Goal: Information Seeking & Learning: Learn about a topic

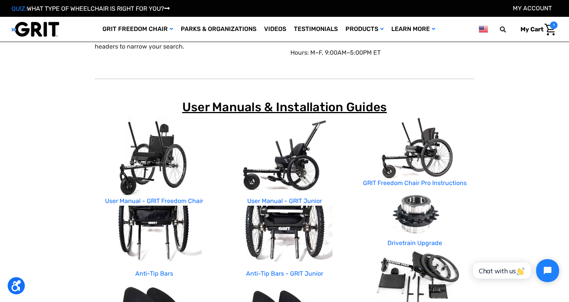
scroll to position [57, 0]
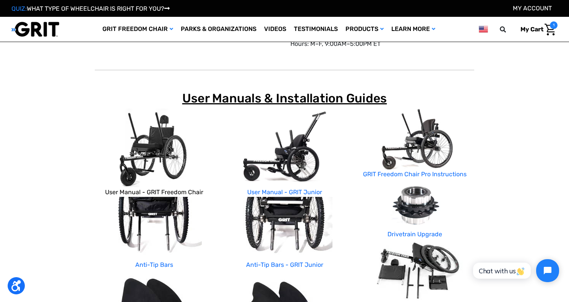
click at [166, 191] on link "User Manual - GRIT Freedom Chair" at bounding box center [154, 191] width 98 height 7
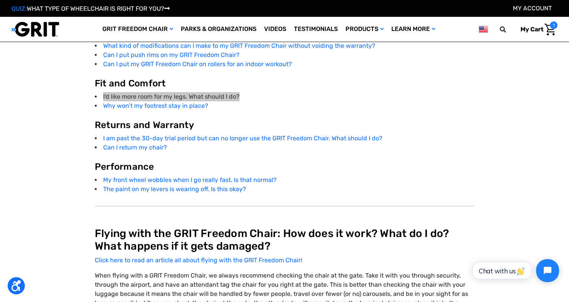
scroll to position [1645, 0]
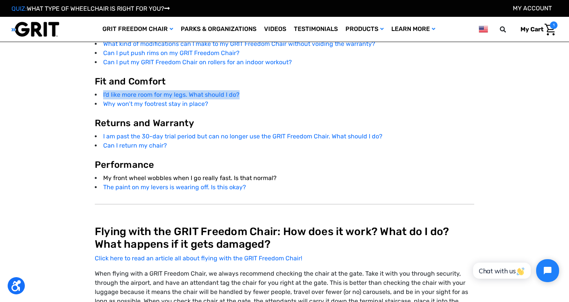
click at [235, 177] on link "My front wheel wobbles when I go really fast. Is that normal?" at bounding box center [189, 177] width 173 height 7
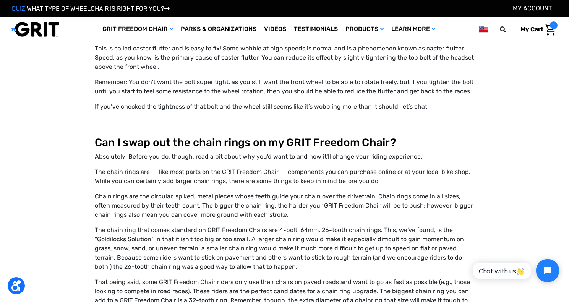
scroll to position [3259, 0]
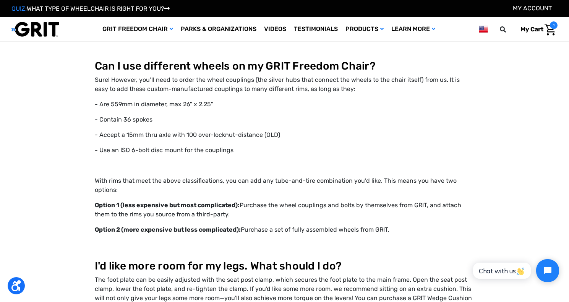
scroll to position [8362, 0]
